Goal: Navigation & Orientation: Find specific page/section

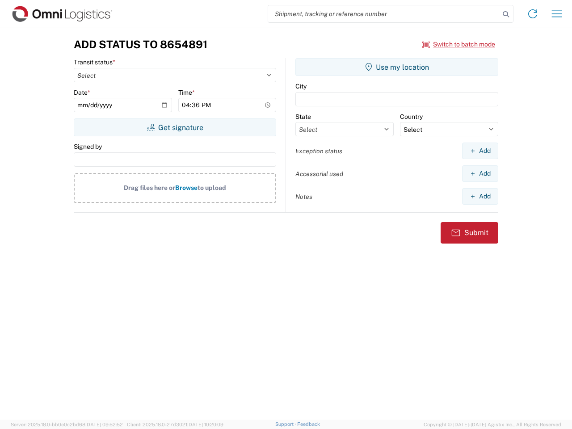
click at [384, 14] on input "search" at bounding box center [383, 13] width 231 height 17
click at [505, 14] on icon at bounding box center [505, 14] width 13 height 13
click at [532, 14] on icon at bounding box center [532, 14] width 14 height 14
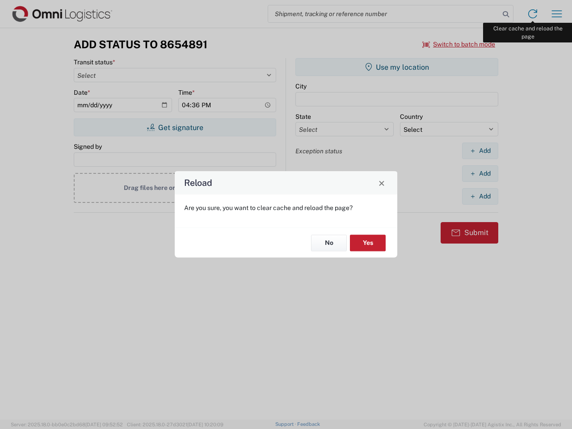
click at [556, 14] on div "Reload Are you sure, you want to clear cache and reload the page? No Yes" at bounding box center [286, 214] width 572 height 429
click at [459, 44] on div "Reload Are you sure, you want to clear cache and reload the page? No Yes" at bounding box center [286, 214] width 572 height 429
click at [175, 127] on div "Reload Are you sure, you want to clear cache and reload the page? No Yes" at bounding box center [286, 214] width 572 height 429
click at [397, 67] on div "Reload Are you sure, you want to clear cache and reload the page? No Yes" at bounding box center [286, 214] width 572 height 429
click at [480, 150] on div "Reload Are you sure, you want to clear cache and reload the page? No Yes" at bounding box center [286, 214] width 572 height 429
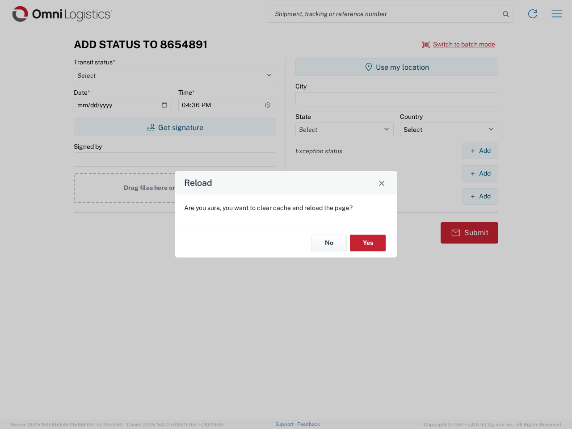
click at [480, 173] on div "Reload Are you sure, you want to clear cache and reload the page? No Yes" at bounding box center [286, 214] width 572 height 429
click at [480, 196] on div "Reload Are you sure, you want to clear cache and reload the page? No Yes" at bounding box center [286, 214] width 572 height 429
